Goal: Transaction & Acquisition: Purchase product/service

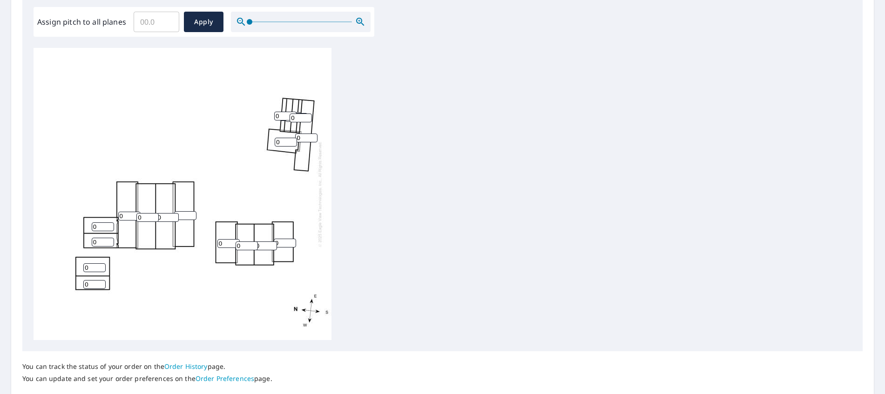
scroll to position [233, 0]
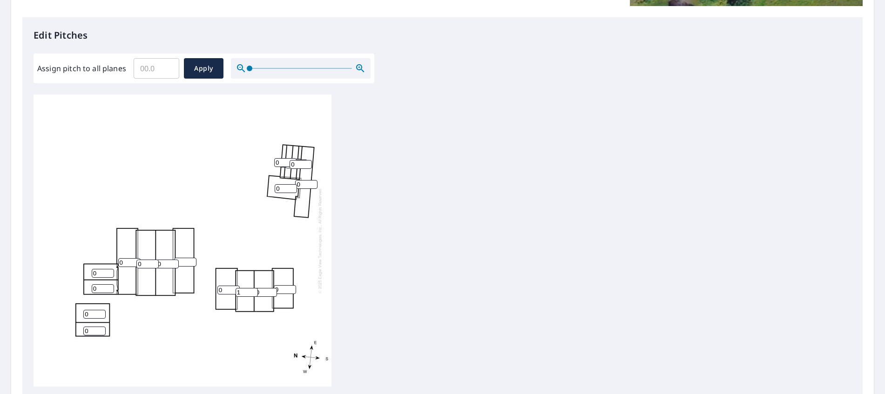
click at [252, 290] on input "1" at bounding box center [247, 292] width 22 height 9
click at [252, 290] on input "2" at bounding box center [247, 292] width 22 height 9
click at [252, 290] on input "3" at bounding box center [247, 292] width 22 height 9
click at [252, 290] on input "4" at bounding box center [247, 292] width 22 height 9
click at [252, 290] on input "5" at bounding box center [247, 292] width 22 height 9
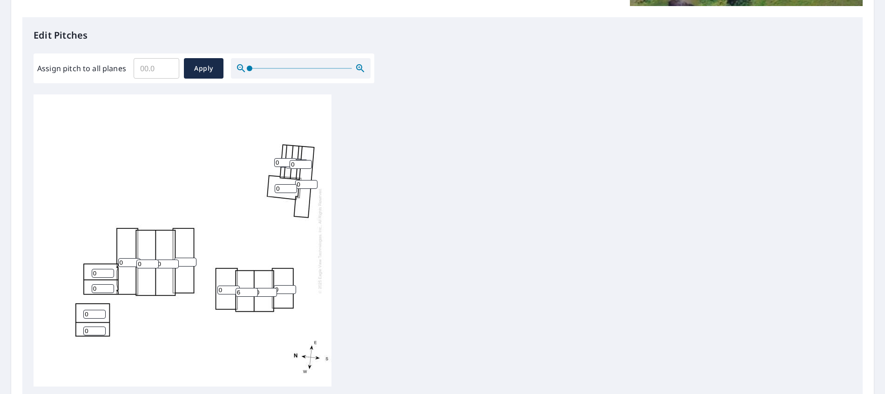
click at [252, 290] on input "6" at bounding box center [247, 292] width 22 height 9
type input "7"
click at [252, 290] on input "7" at bounding box center [247, 292] width 22 height 9
click at [271, 290] on input "1" at bounding box center [266, 292] width 22 height 9
click at [271, 290] on input "2" at bounding box center [266, 292] width 22 height 9
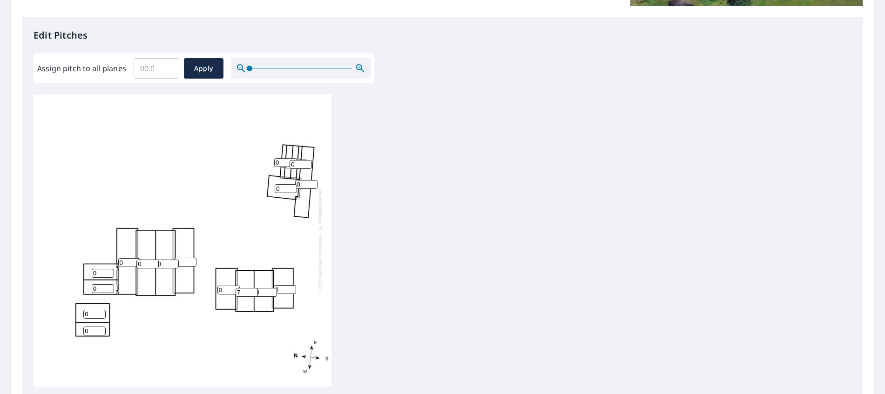
click at [271, 290] on input "3" at bounding box center [266, 292] width 22 height 9
click at [271, 290] on input "4" at bounding box center [266, 292] width 22 height 9
click at [271, 290] on input "5" at bounding box center [266, 292] width 22 height 9
click at [271, 290] on input "6" at bounding box center [266, 292] width 22 height 9
type input "7"
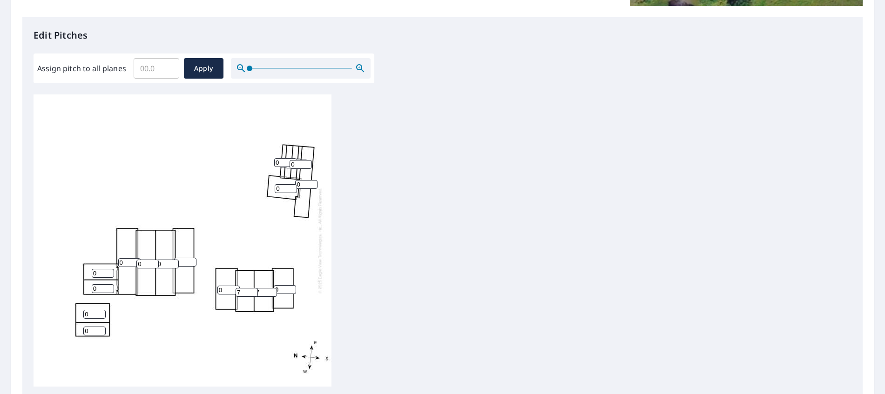
click at [271, 290] on input "7" at bounding box center [266, 292] width 22 height 9
click at [291, 286] on input "1" at bounding box center [285, 289] width 22 height 9
click at [291, 286] on input "2" at bounding box center [285, 289] width 22 height 9
click at [291, 286] on input "3" at bounding box center [285, 289] width 22 height 9
click at [291, 286] on input "4" at bounding box center [285, 289] width 22 height 9
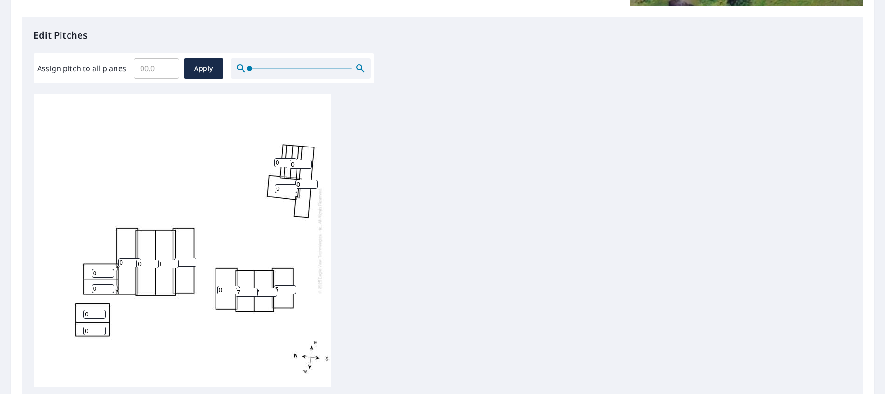
type input "5"
click at [291, 286] on input "5" at bounding box center [285, 289] width 22 height 9
click at [234, 289] on input "1" at bounding box center [228, 290] width 22 height 9
click at [234, 289] on input "2" at bounding box center [228, 290] width 22 height 9
click at [234, 289] on input "3" at bounding box center [228, 290] width 22 height 9
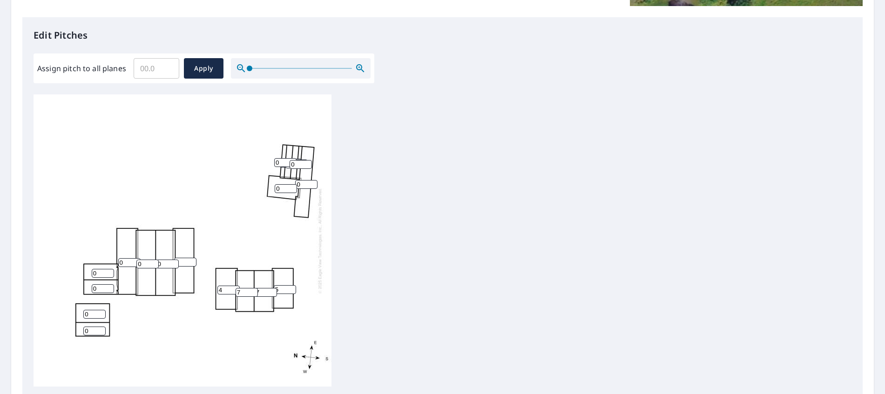
click at [234, 289] on input "4" at bounding box center [228, 290] width 22 height 9
type input "5"
click at [234, 289] on input "5" at bounding box center [228, 290] width 22 height 9
click at [192, 260] on input "1" at bounding box center [185, 262] width 22 height 9
click at [192, 260] on input "2" at bounding box center [185, 262] width 22 height 9
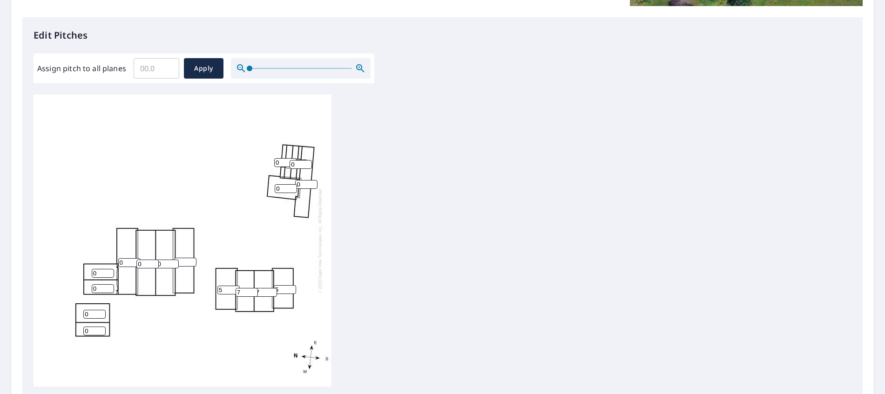
click at [192, 260] on input "3" at bounding box center [185, 262] width 22 height 9
click at [192, 260] on input "4" at bounding box center [185, 262] width 22 height 9
type input "5"
click at [192, 260] on input "5" at bounding box center [185, 262] width 22 height 9
click at [174, 262] on input "1" at bounding box center [167, 264] width 22 height 9
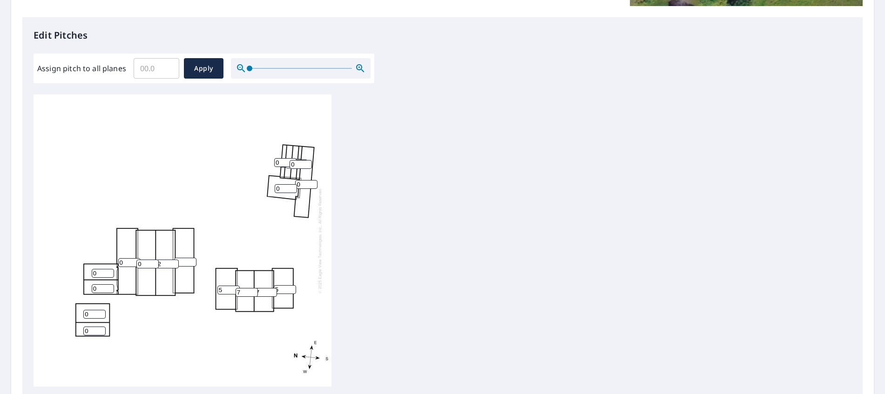
click at [174, 262] on input "2" at bounding box center [167, 264] width 22 height 9
click at [174, 262] on input "3" at bounding box center [167, 264] width 22 height 9
click at [174, 262] on input "4" at bounding box center [167, 264] width 22 height 9
click at [174, 262] on input "5" at bounding box center [167, 264] width 22 height 9
click at [174, 262] on input "6" at bounding box center [167, 264] width 22 height 9
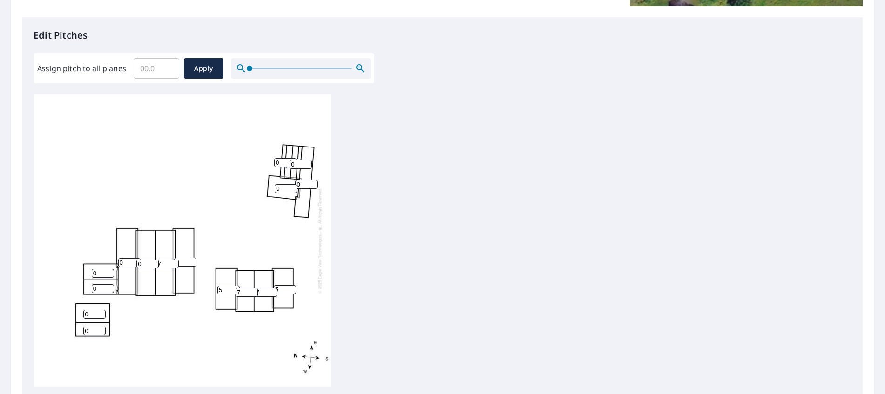
type input "7"
click at [174, 262] on input "7" at bounding box center [167, 264] width 22 height 9
click at [154, 262] on input "1" at bounding box center [147, 264] width 22 height 9
click at [154, 262] on input "2" at bounding box center [147, 264] width 22 height 9
click at [154, 262] on input "3" at bounding box center [147, 264] width 22 height 9
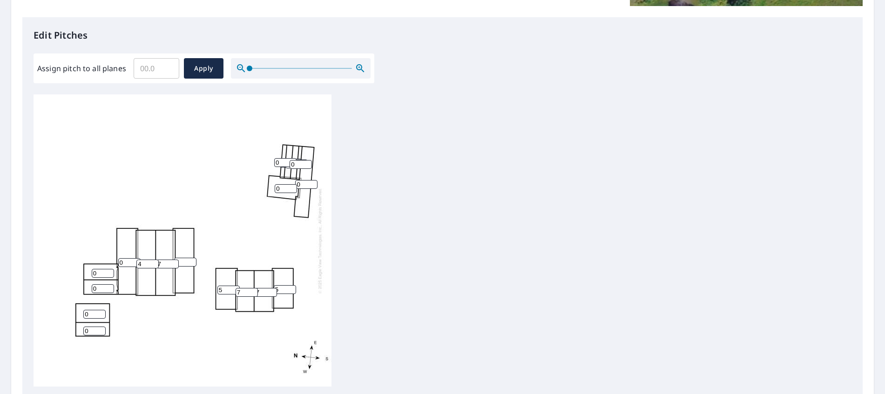
click at [154, 262] on input "4" at bounding box center [147, 264] width 22 height 9
click at [154, 262] on input "5" at bounding box center [147, 264] width 22 height 9
click at [154, 262] on input "6" at bounding box center [147, 264] width 22 height 9
type input "7"
click at [154, 262] on input "7" at bounding box center [147, 264] width 22 height 9
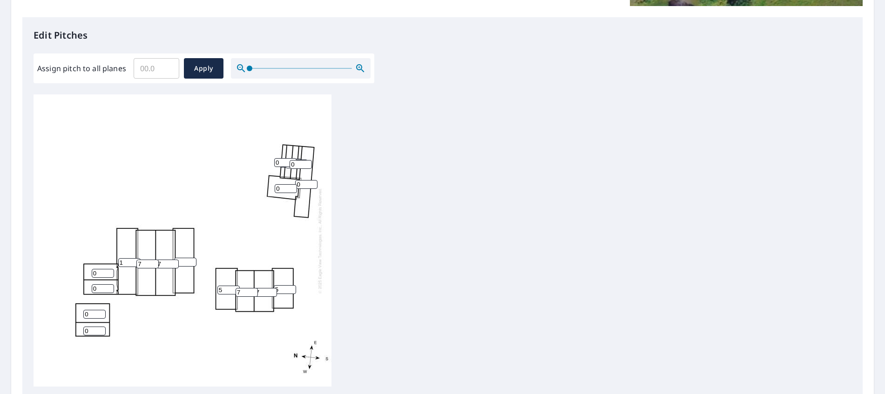
click at [135, 260] on input "1" at bounding box center [129, 262] width 22 height 9
click at [135, 260] on input "2" at bounding box center [129, 262] width 22 height 9
click at [135, 260] on input "3" at bounding box center [129, 262] width 22 height 9
click at [135, 260] on input "4" at bounding box center [129, 262] width 22 height 9
type input "5"
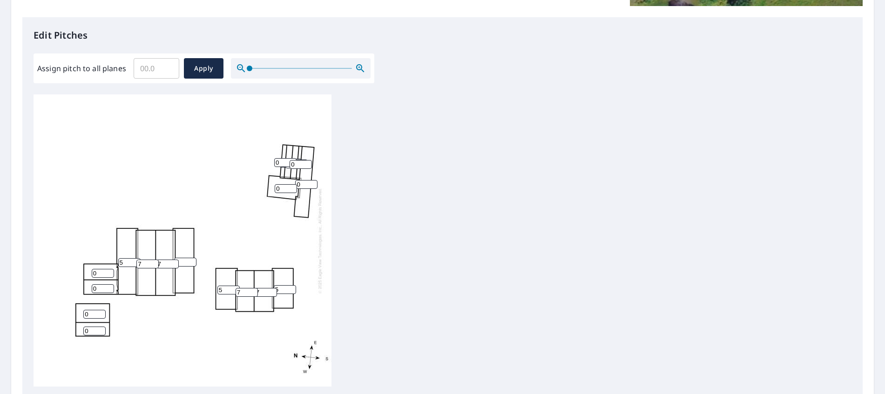
click at [135, 260] on input "5" at bounding box center [129, 262] width 22 height 9
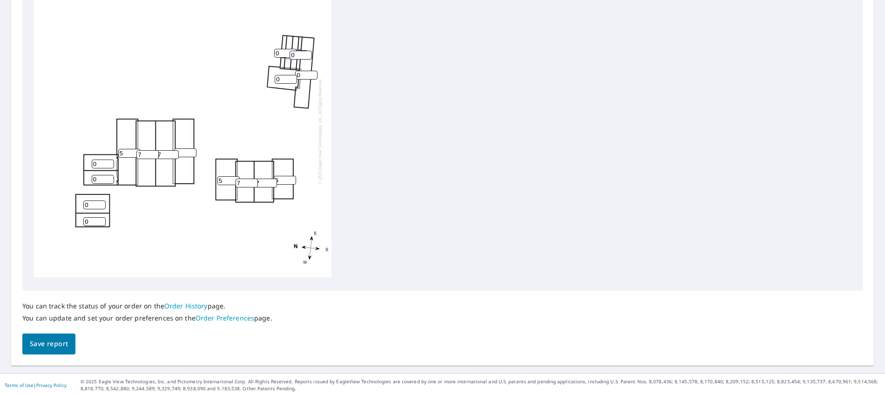
scroll to position [343, 0]
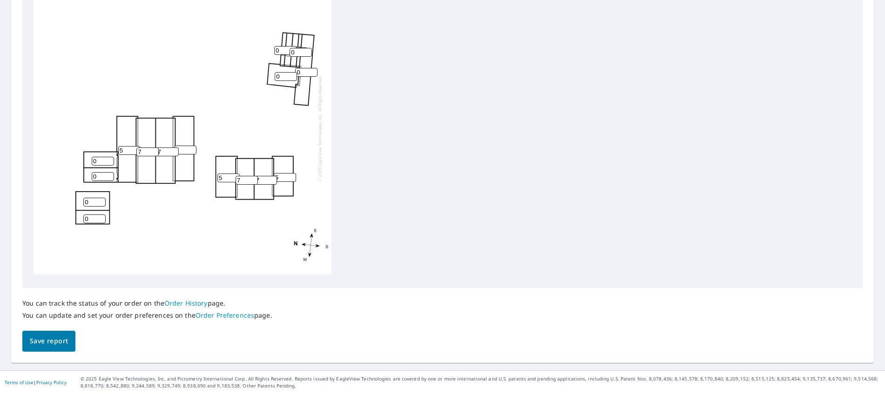
click at [35, 341] on span "Save report" at bounding box center [49, 342] width 38 height 12
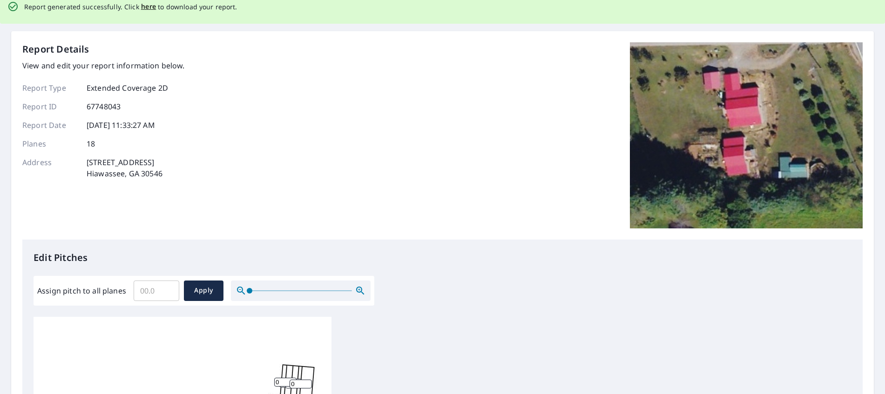
scroll to position [0, 0]
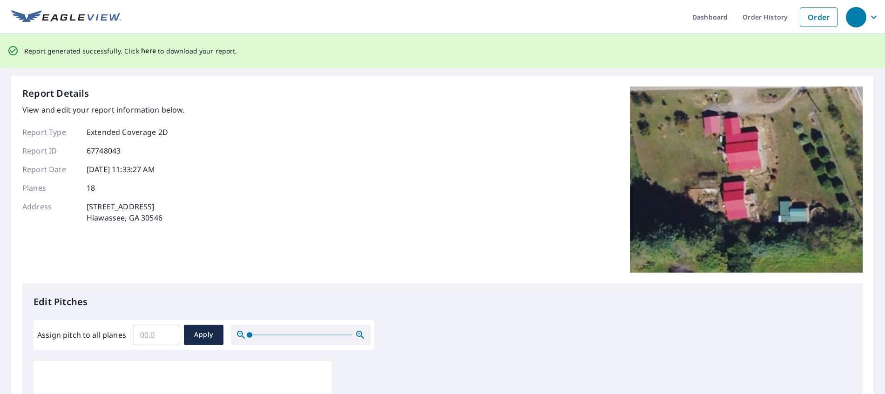
click at [142, 51] on span "here" at bounding box center [148, 51] width 15 height 12
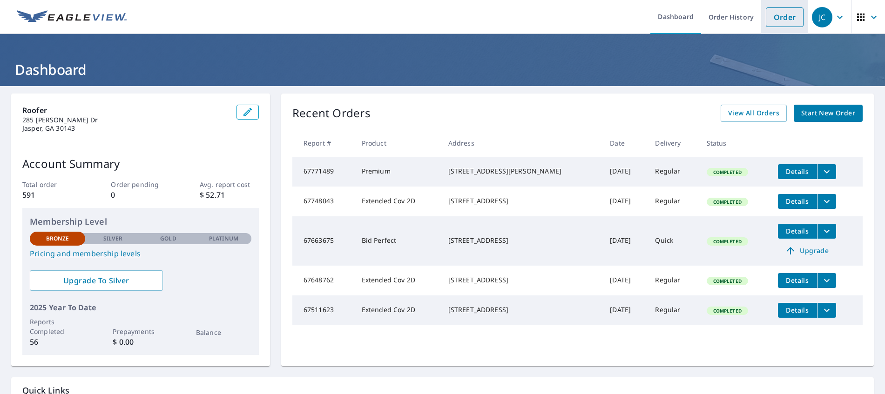
click at [776, 16] on link "Order" at bounding box center [785, 17] width 38 height 20
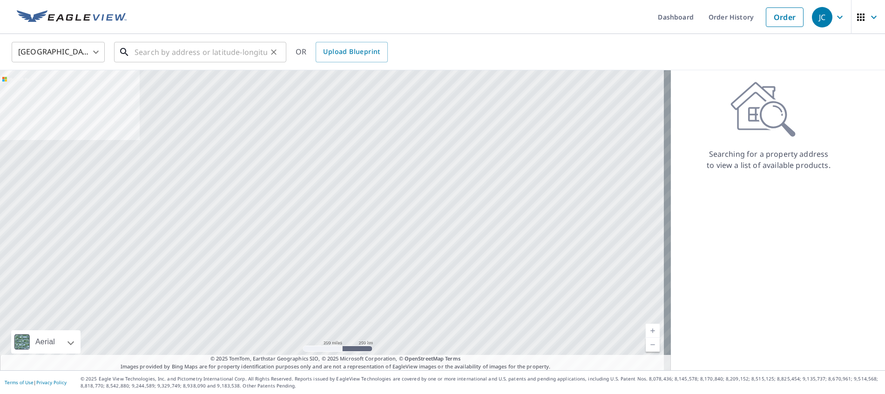
click at [172, 54] on input "text" at bounding box center [201, 52] width 133 height 26
type input "4"
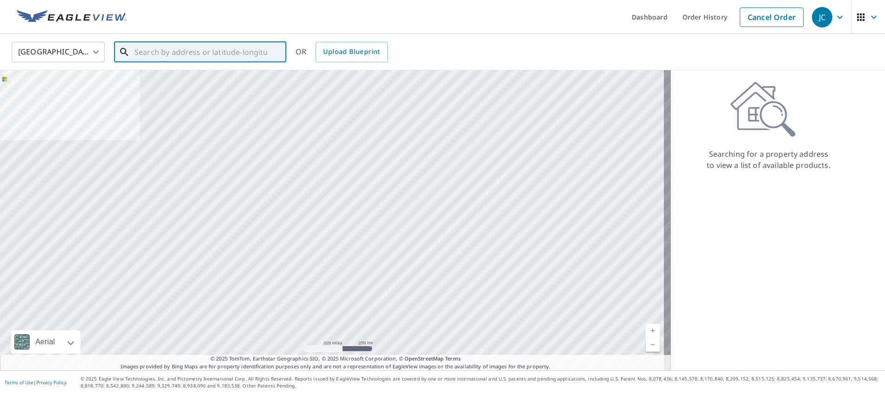
type input "4"
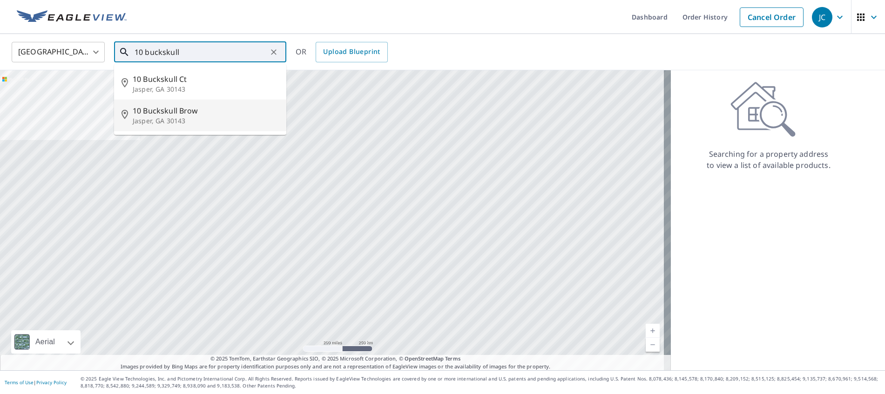
click at [148, 114] on span "10 Buckskull Brow" at bounding box center [206, 110] width 146 height 11
type input "10 Buckskull Brow Jasper, GA 30143"
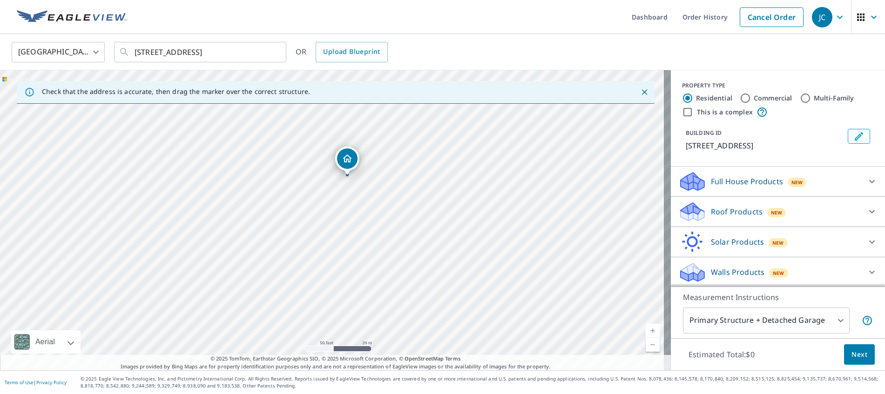
drag, startPoint x: 348, startPoint y: 189, endPoint x: 355, endPoint y: 243, distance: 54.0
click at [355, 243] on div "10 Buckskull Ct Jasper, GA 30143" at bounding box center [335, 220] width 671 height 300
drag, startPoint x: 358, startPoint y: 203, endPoint x: 366, endPoint y: 231, distance: 29.5
click at [366, 231] on div "10 Buckskull Ct Jasper, GA 30143" at bounding box center [335, 220] width 671 height 300
drag, startPoint x: 345, startPoint y: 160, endPoint x: 340, endPoint y: 186, distance: 26.7
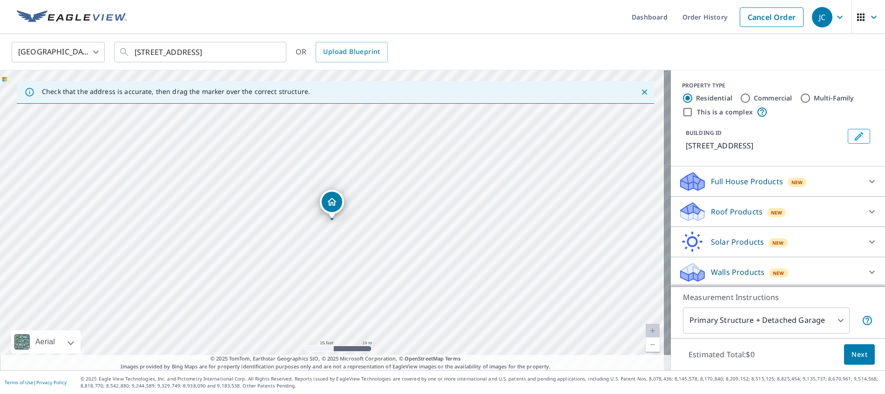
click at [720, 215] on p "Roof Products" at bounding box center [737, 211] width 52 height 11
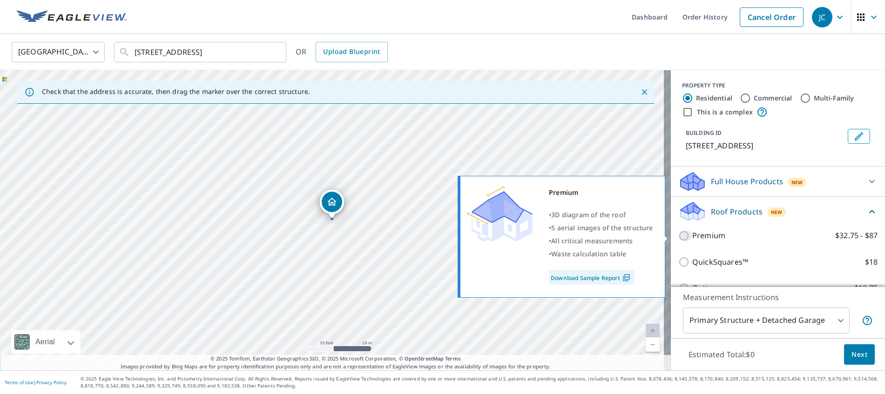
click at [679, 236] on input "Premium $32.75 - $87" at bounding box center [685, 235] width 14 height 11
checkbox input "true"
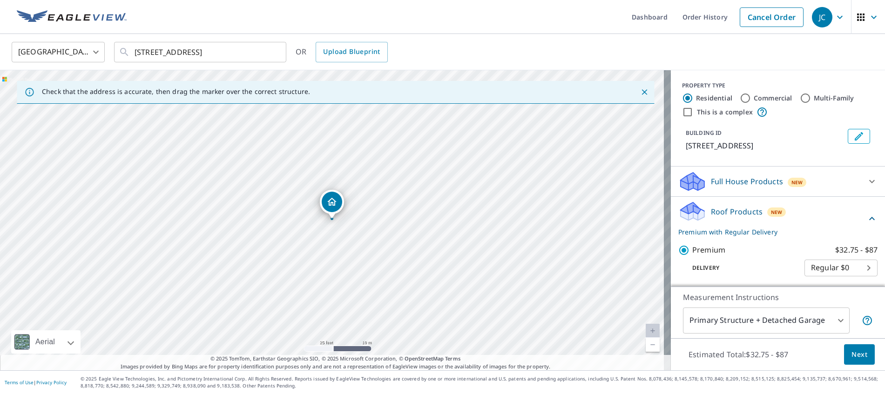
click at [737, 317] on body "JC JC Dashboard Order History Cancel Order JC United States US ​ 10 Buckskull B…" at bounding box center [442, 197] width 885 height 394
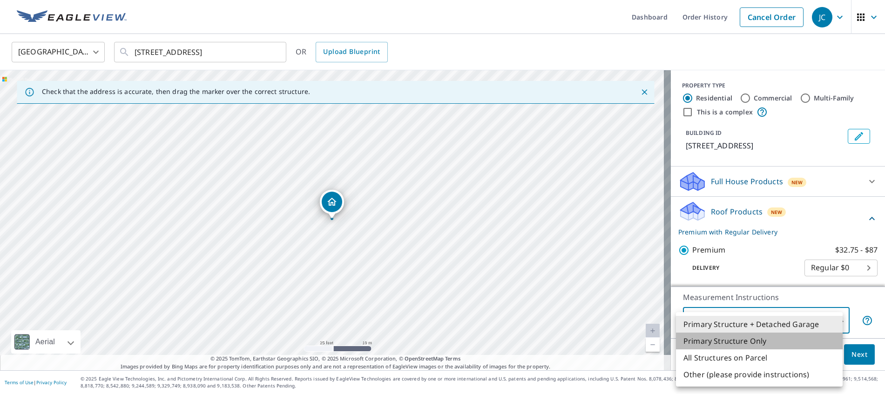
click at [739, 339] on li "Primary Structure Only" at bounding box center [759, 341] width 167 height 17
type input "2"
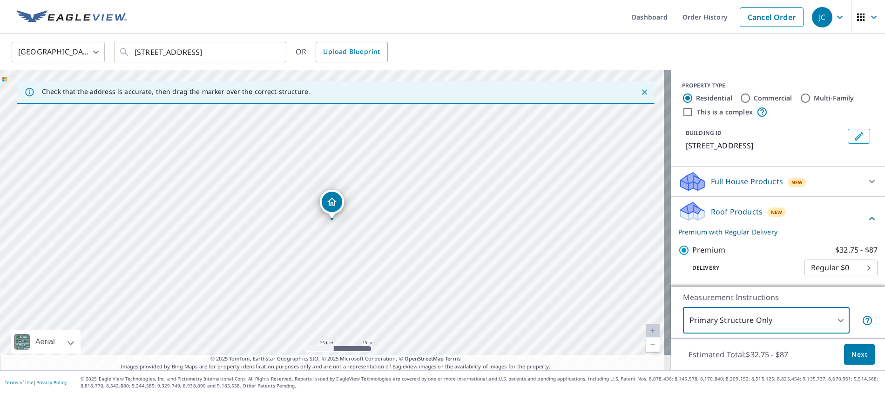
click at [857, 356] on span "Next" at bounding box center [860, 355] width 16 height 12
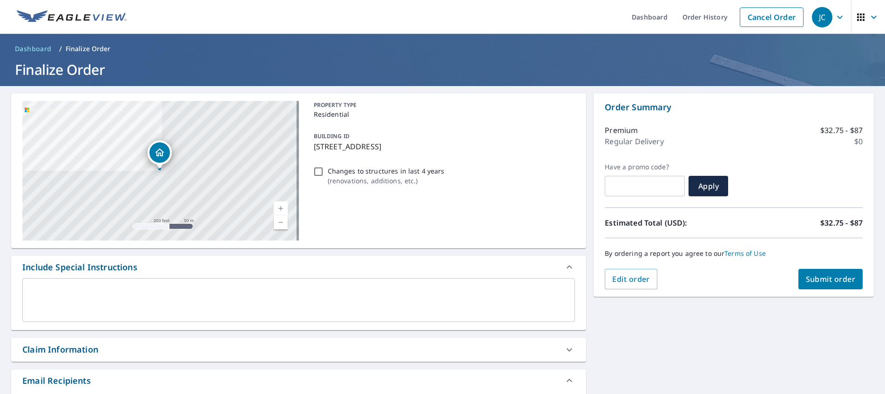
click at [831, 283] on span "Submit order" at bounding box center [831, 279] width 50 height 10
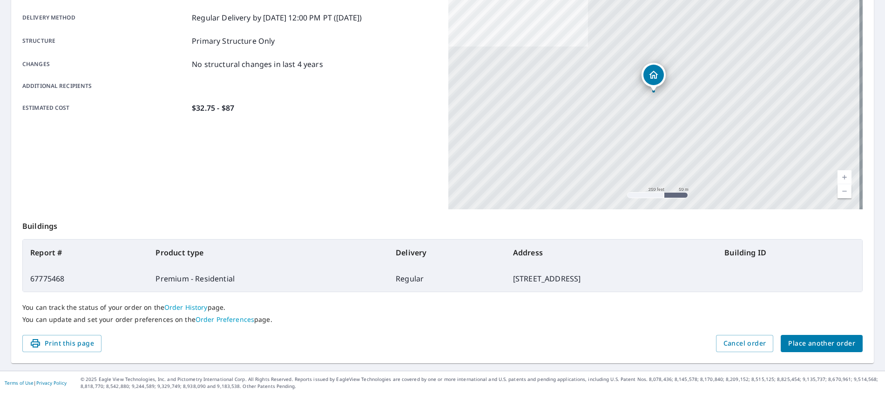
scroll to position [154, 0]
click at [820, 343] on span "Place another order" at bounding box center [821, 344] width 67 height 12
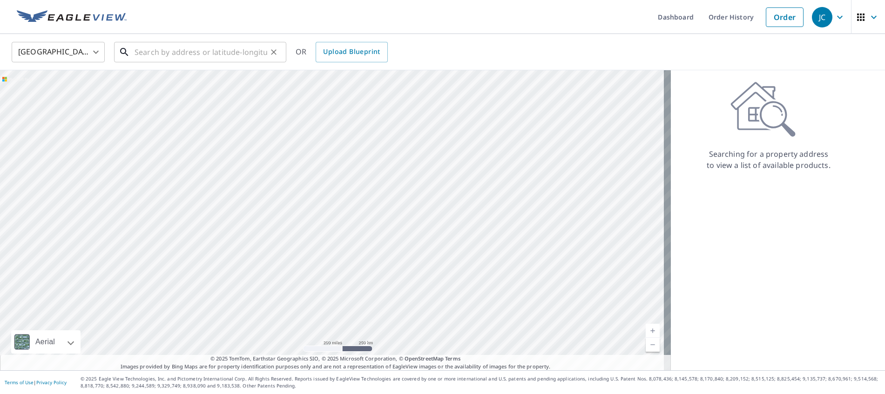
click at [176, 46] on input "text" at bounding box center [201, 52] width 133 height 26
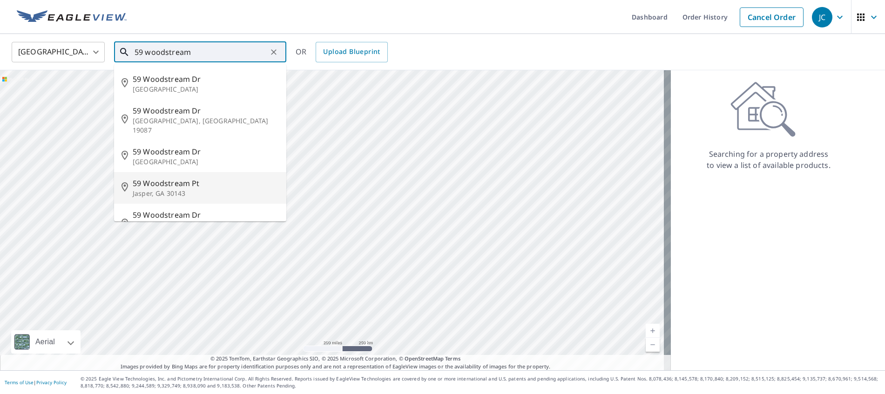
click at [192, 189] on p "Jasper, GA 30143" at bounding box center [206, 193] width 146 height 9
type input "59 Woodstream Pt Jasper, GA 30143"
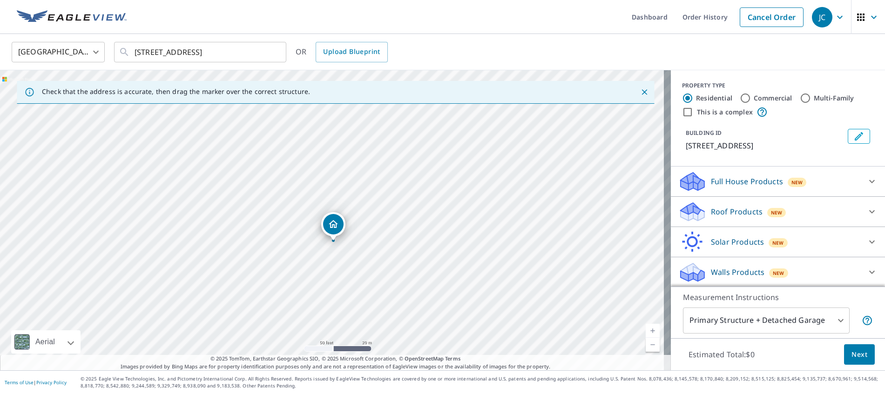
drag, startPoint x: 189, startPoint y: 163, endPoint x: 358, endPoint y: 287, distance: 209.8
click at [358, 287] on div "59 Woodstream Pt Jasper, GA 30143" at bounding box center [335, 220] width 671 height 300
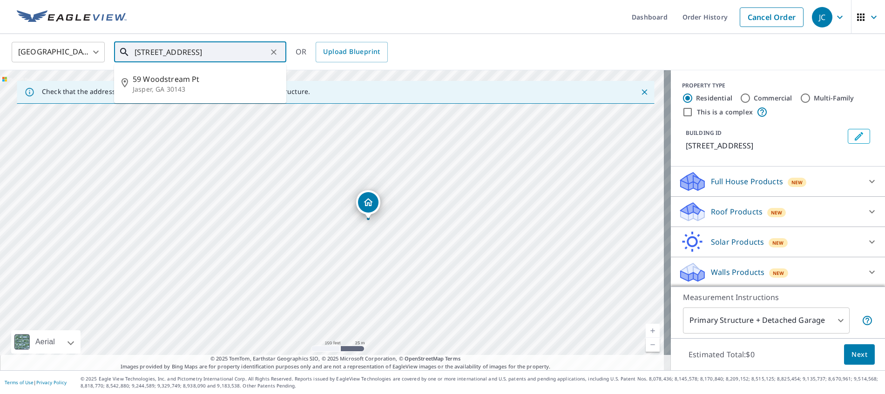
click at [189, 57] on input "59 Woodstream Pt Jasper, GA 30143" at bounding box center [201, 52] width 133 height 26
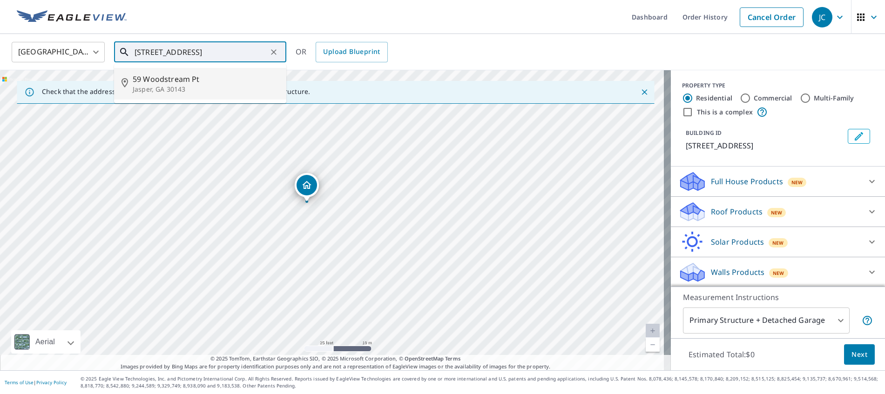
drag, startPoint x: 353, startPoint y: 160, endPoint x: 349, endPoint y: 243, distance: 83.4
click at [349, 243] on div "59 Woodstream Pt Jasper, GA 30143" at bounding box center [335, 220] width 671 height 300
click at [727, 214] on p "Roof Products" at bounding box center [737, 211] width 52 height 11
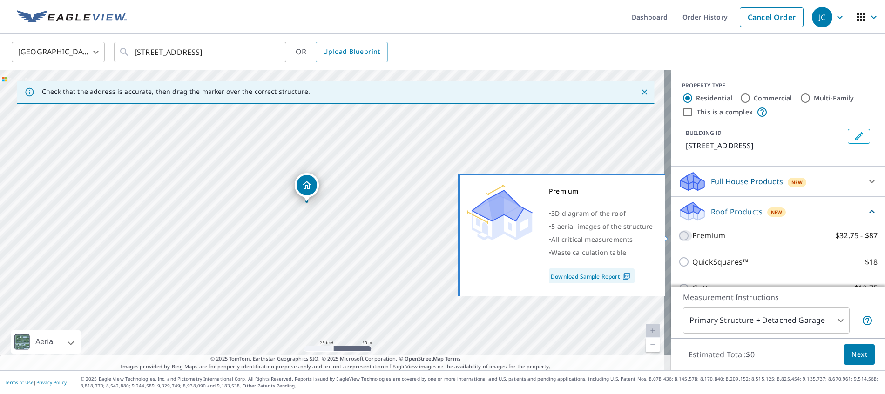
click at [679, 234] on input "Premium $32.75 - $87" at bounding box center [685, 235] width 14 height 11
checkbox input "true"
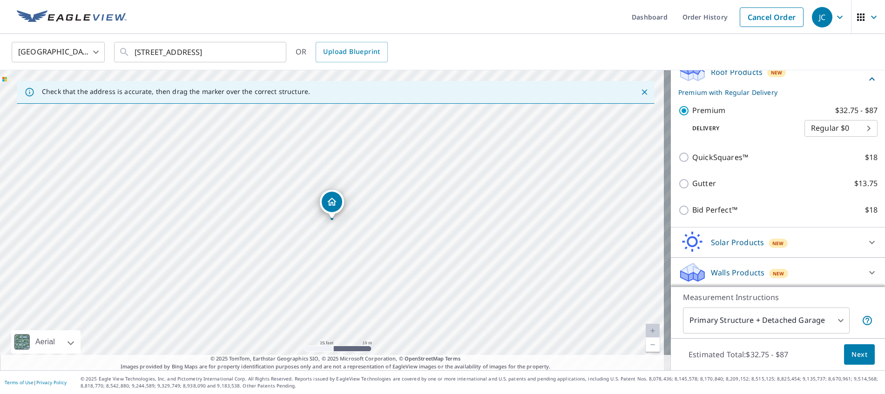
scroll to position [141, 0]
click at [852, 351] on span "Next" at bounding box center [860, 355] width 16 height 12
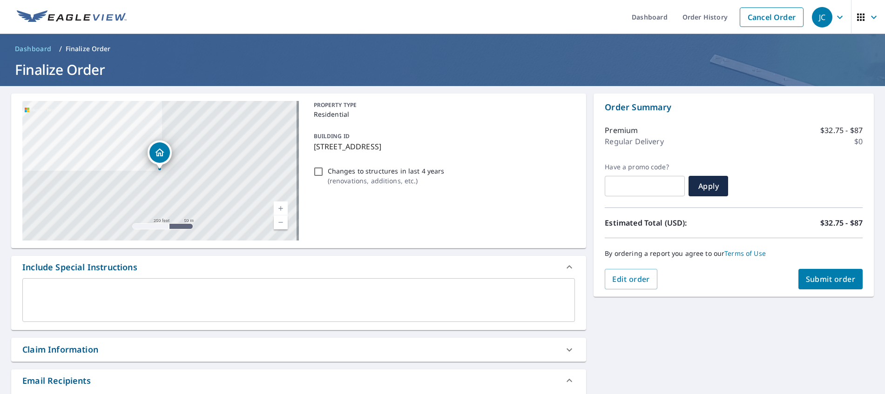
click at [823, 276] on span "Submit order" at bounding box center [831, 279] width 50 height 10
